Goal: Transaction & Acquisition: Purchase product/service

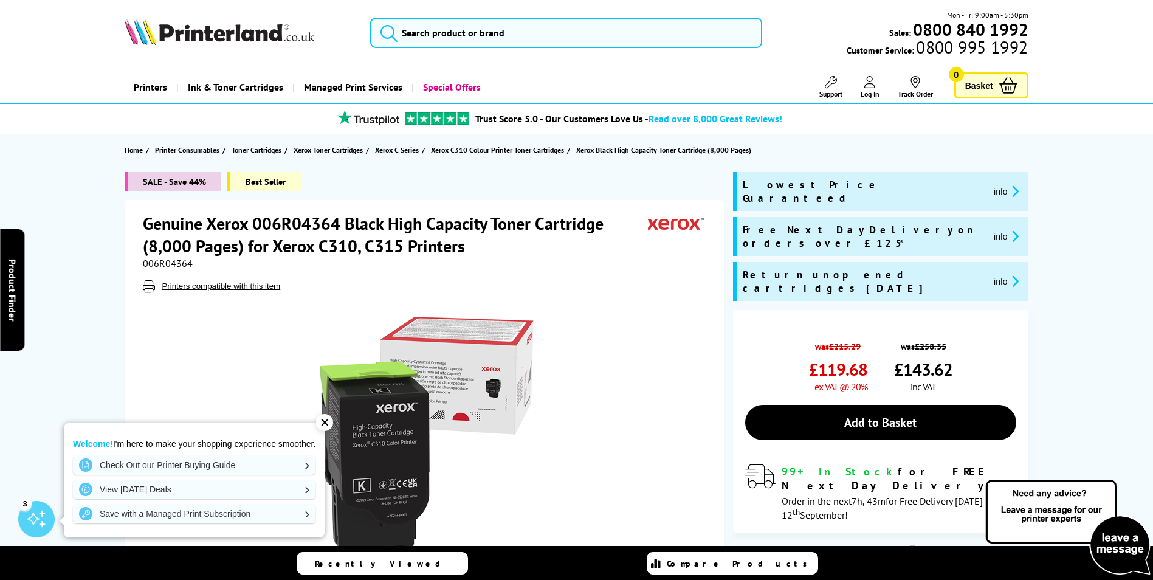
click at [324, 420] on div "✕" at bounding box center [324, 422] width 17 height 17
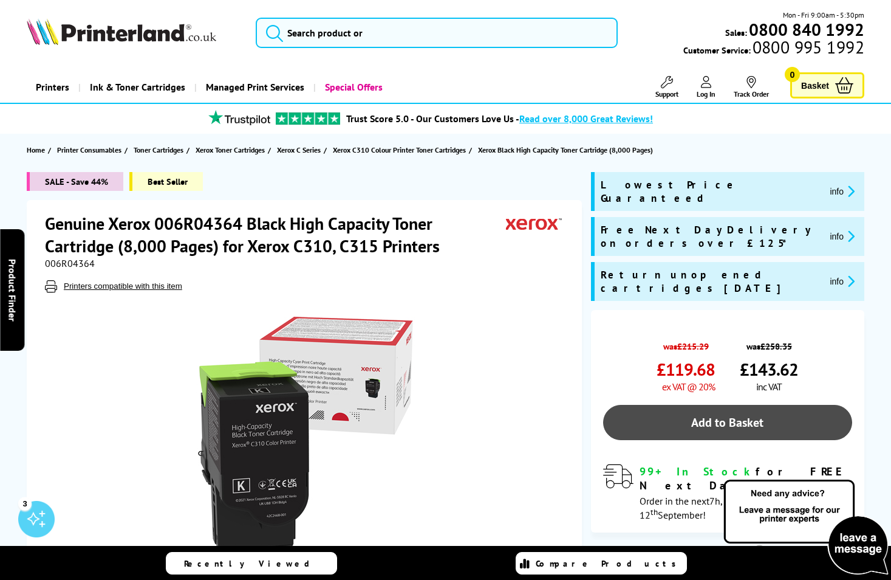
click at [715, 405] on link "Add to Basket" at bounding box center [727, 422] width 249 height 35
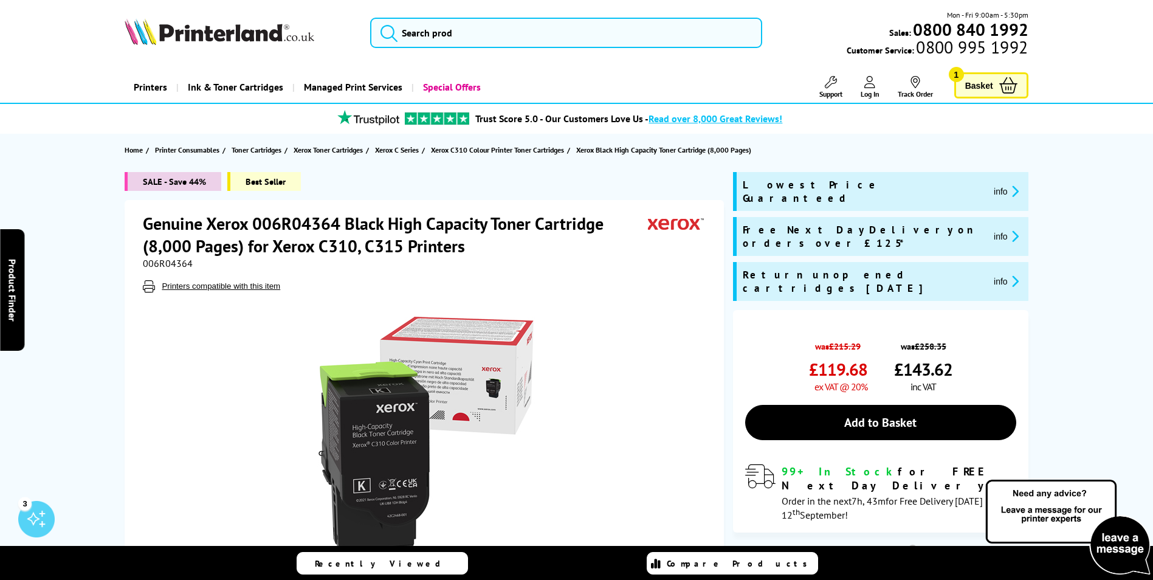
click at [990, 83] on span "Basket" at bounding box center [979, 85] width 28 height 16
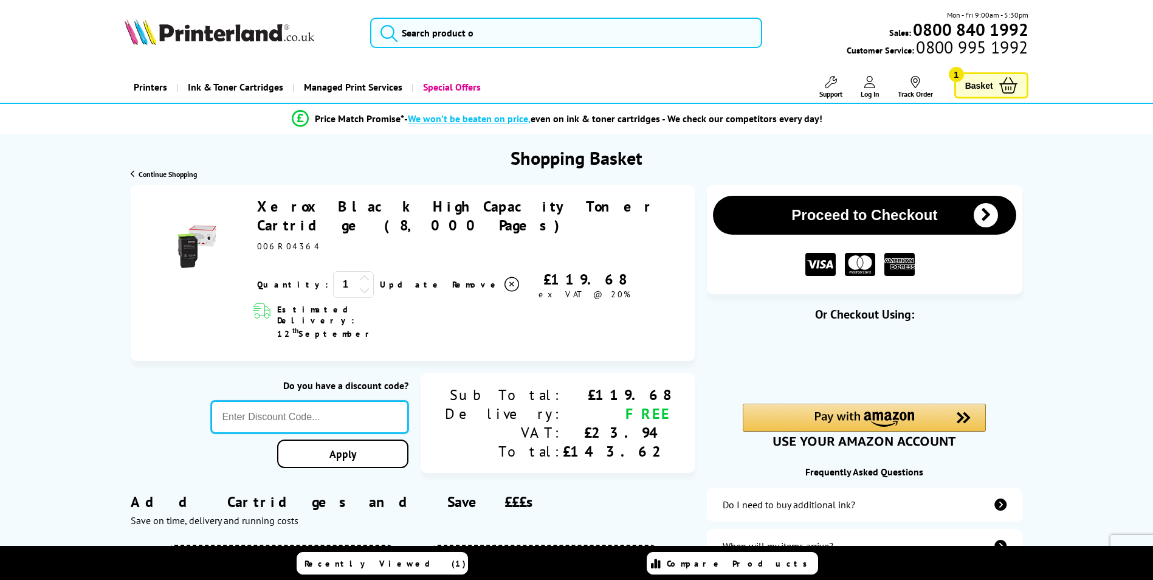
click at [385, 400] on input "text" at bounding box center [309, 416] width 197 height 33
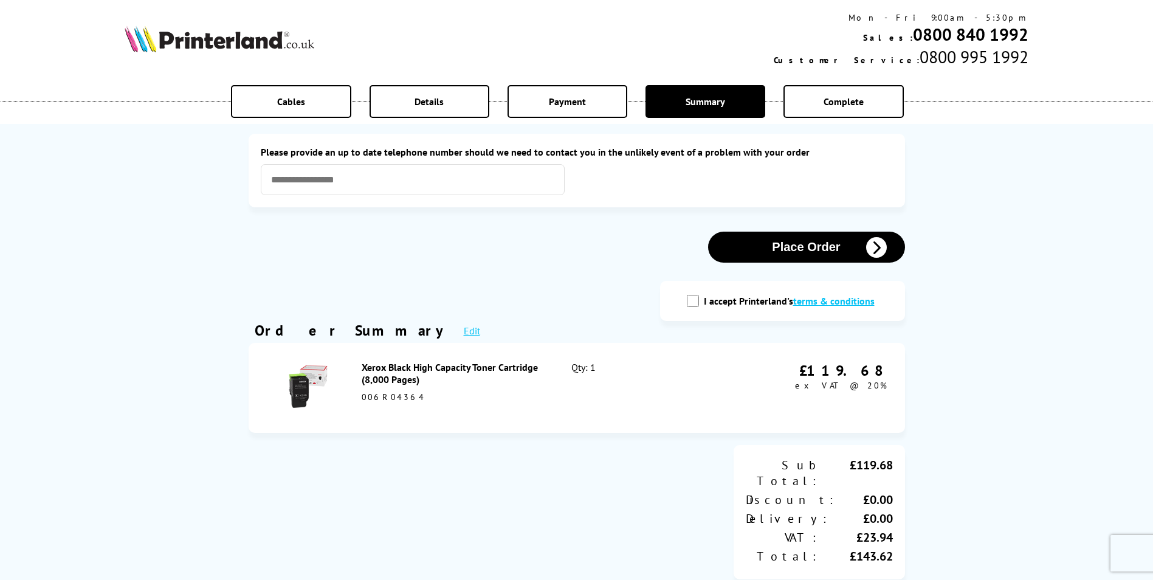
click at [692, 304] on input "I accept Printerland's terms & conditions" at bounding box center [693, 301] width 12 height 12
checkbox input "true"
click at [437, 179] on input "text" at bounding box center [413, 179] width 304 height 31
type input "**********"
click at [464, 331] on link "Edit" at bounding box center [472, 330] width 16 height 12
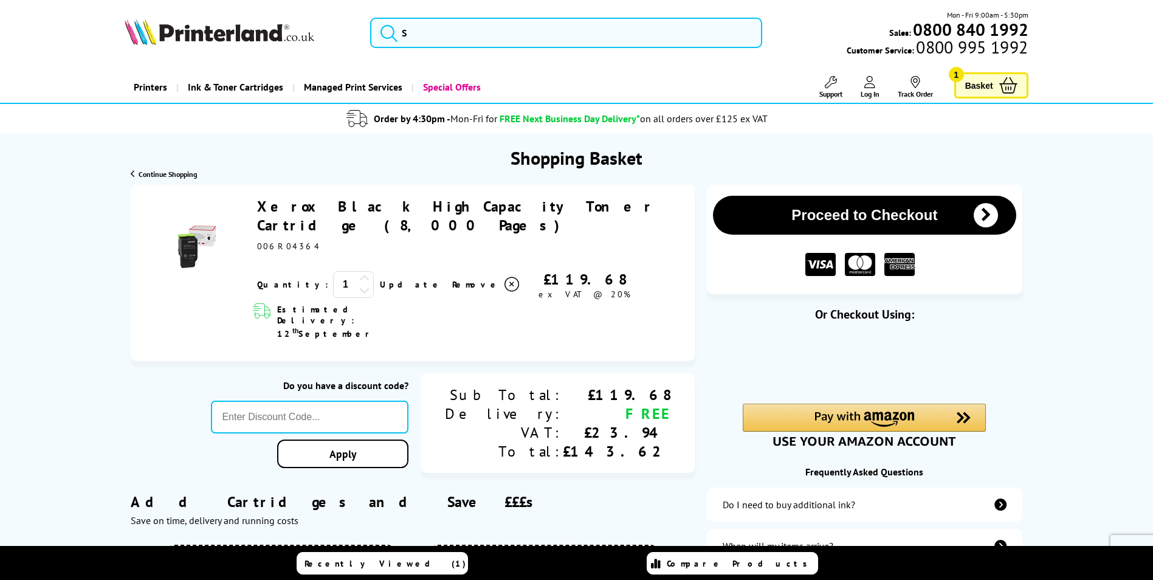
click at [891, 212] on button "Proceed to Checkout" at bounding box center [864, 215] width 303 height 39
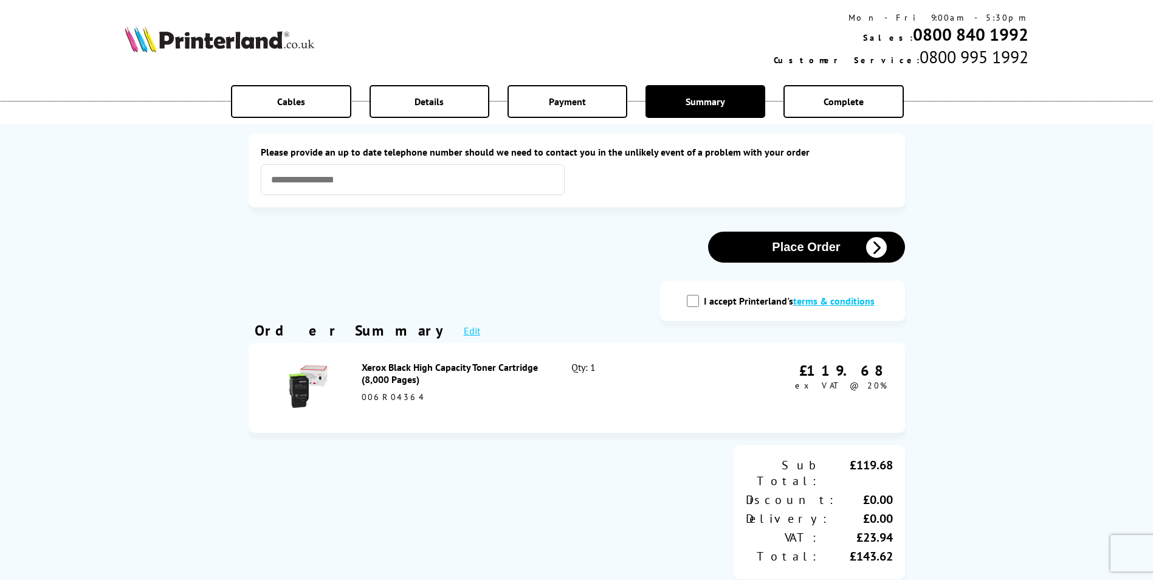
click at [691, 303] on input "I accept Printerland's terms & conditions" at bounding box center [693, 301] width 12 height 12
checkbox input "true"
click at [353, 183] on input "text" at bounding box center [413, 179] width 304 height 31
type input "**********"
click at [839, 245] on button "Place Order" at bounding box center [806, 247] width 197 height 31
